Goal: Navigation & Orientation: Find specific page/section

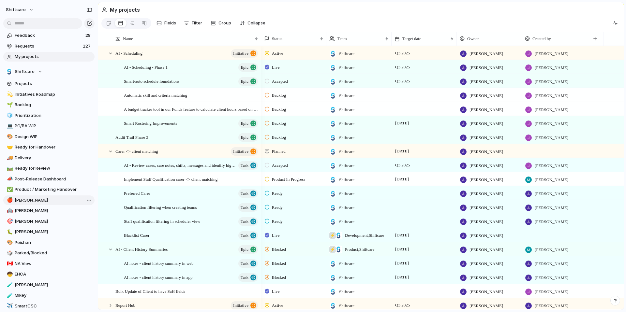
click at [40, 200] on span "[PERSON_NAME]" at bounding box center [54, 200] width 78 height 7
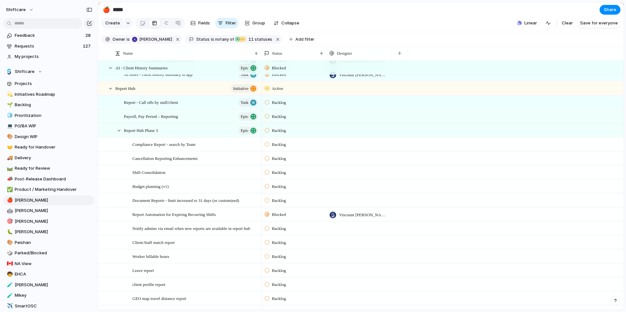
scroll to position [149, 0]
click at [37, 117] on span "Prioritization" at bounding box center [54, 116] width 78 height 7
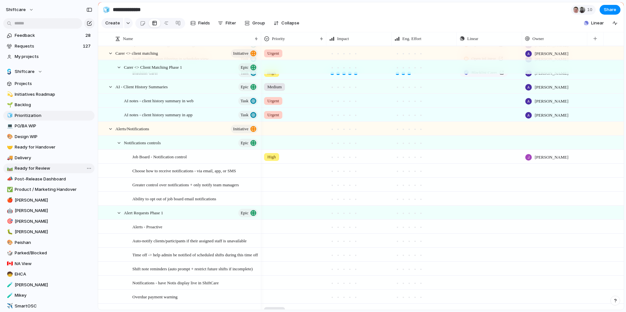
click at [48, 167] on span "Ready for Review" at bounding box center [54, 168] width 78 height 7
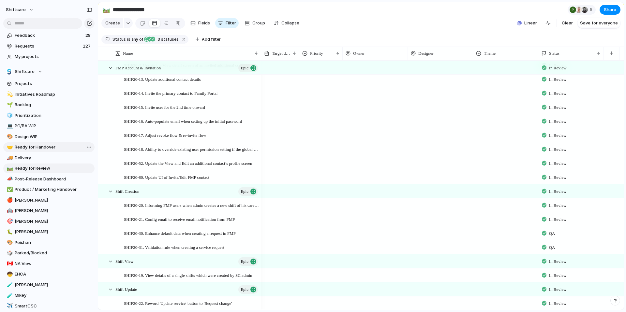
click at [45, 147] on span "Ready for Handover" at bounding box center [54, 147] width 78 height 7
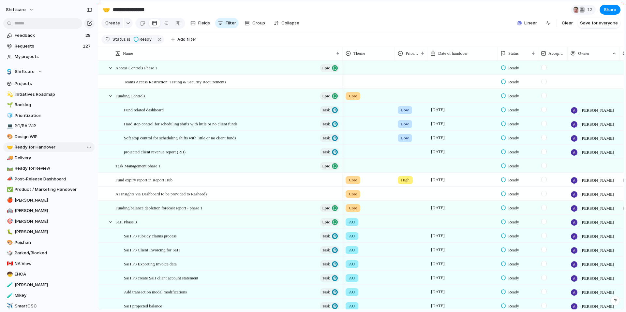
type input "**********"
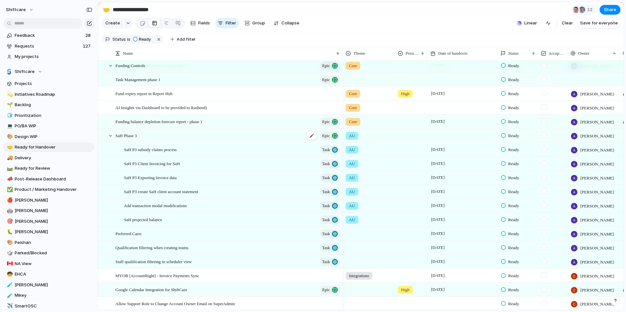
click at [159, 141] on div "SaH Phase 3 Epic" at bounding box center [227, 135] width 225 height 13
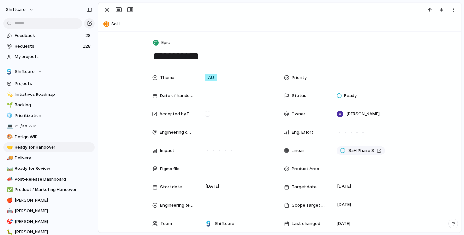
scroll to position [86, 0]
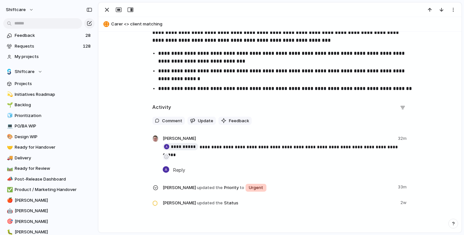
scroll to position [281, 0]
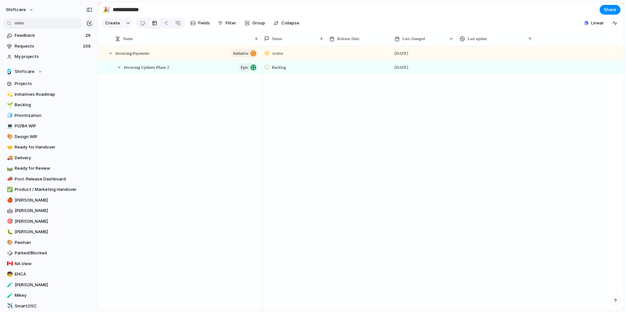
scroll to position [840, 0]
